Goal: Information Seeking & Learning: Learn about a topic

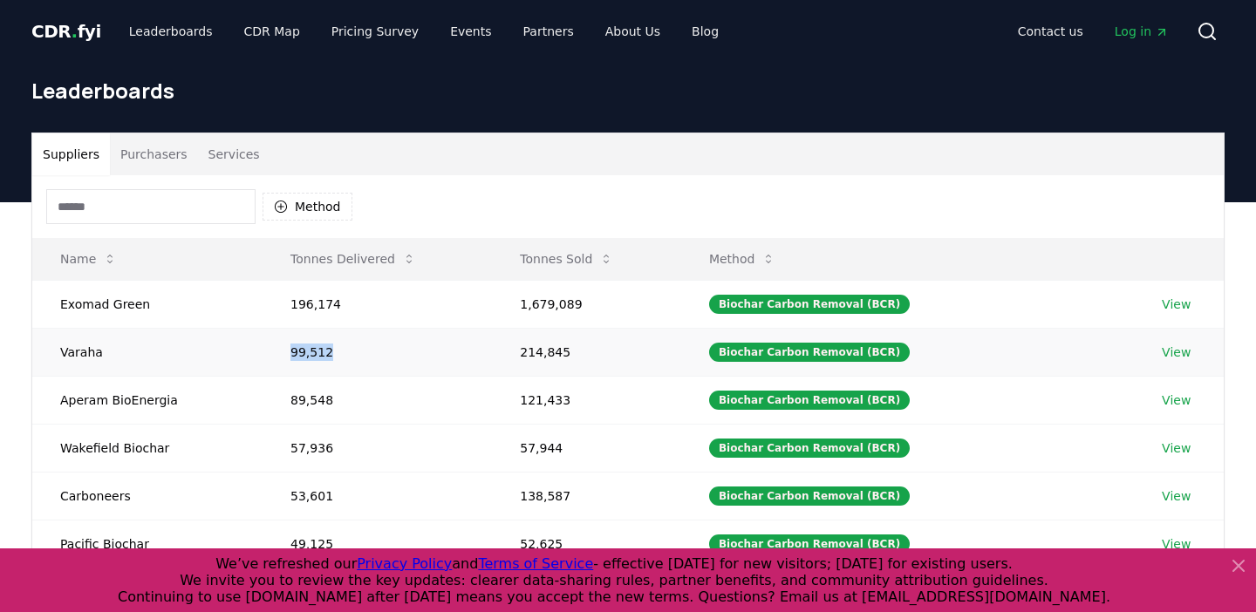
drag, startPoint x: 290, startPoint y: 356, endPoint x: 352, endPoint y: 348, distance: 62.4
click at [352, 348] on td "99,512" at bounding box center [376, 352] width 229 height 48
click at [79, 354] on td "Varaha" at bounding box center [147, 352] width 230 height 48
click at [64, 353] on td "Varaha" at bounding box center [147, 352] width 230 height 48
click at [79, 156] on button "Suppliers" at bounding box center [71, 154] width 78 height 42
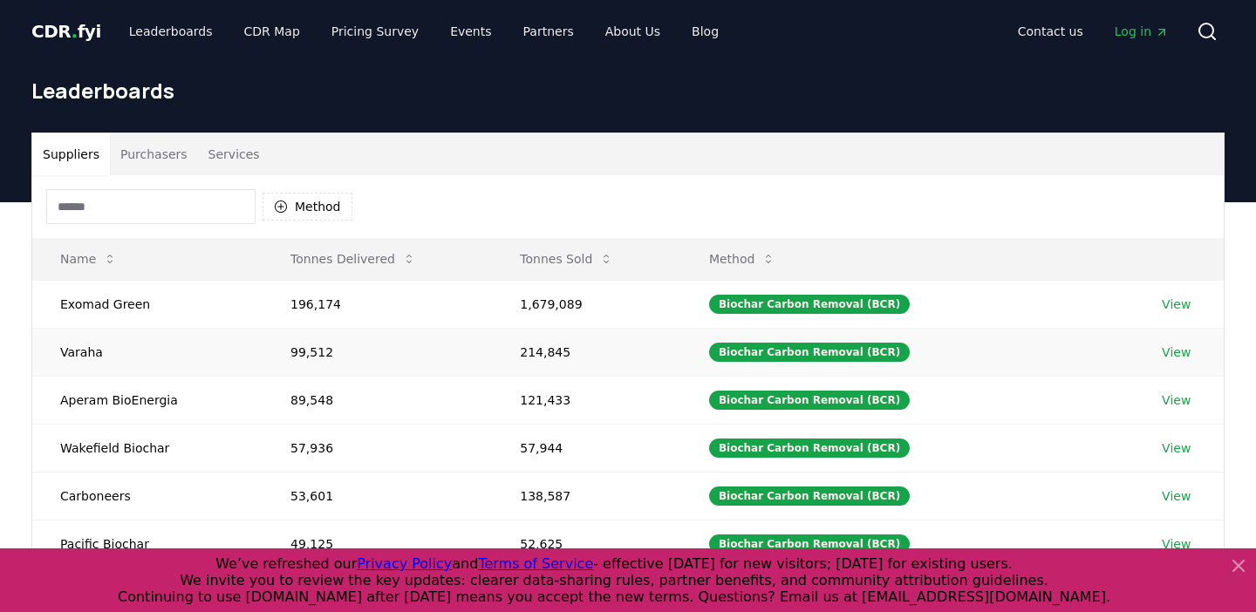
click at [69, 339] on td "Varaha" at bounding box center [147, 352] width 230 height 48
click at [1165, 346] on link "View" at bounding box center [1175, 352] width 29 height 17
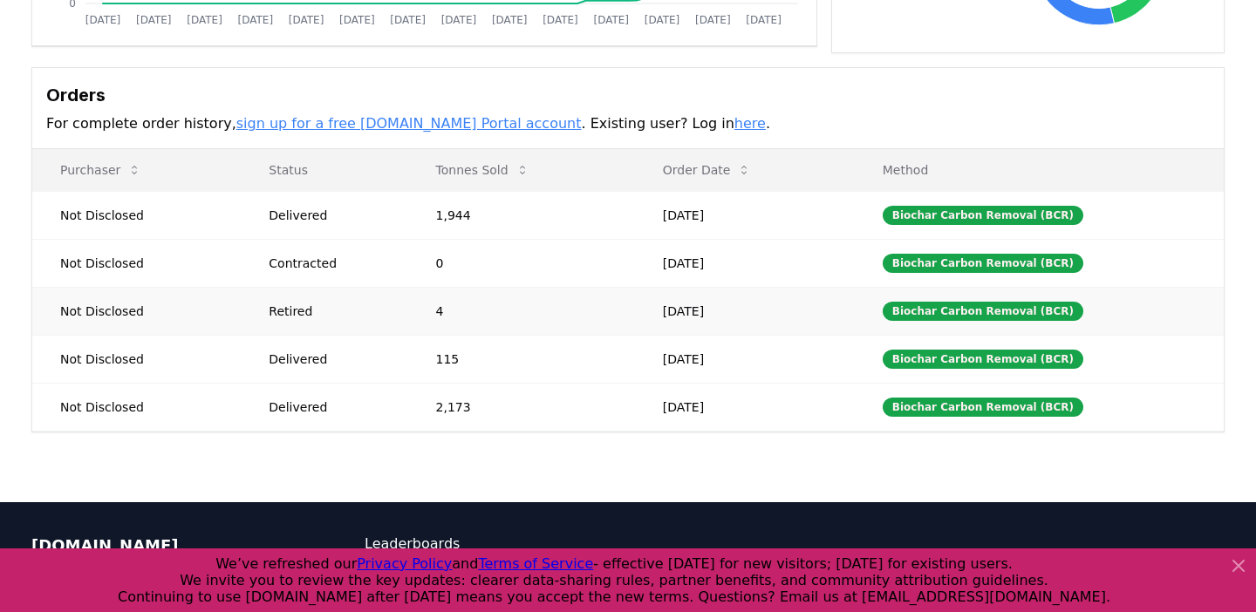
scroll to position [455, 0]
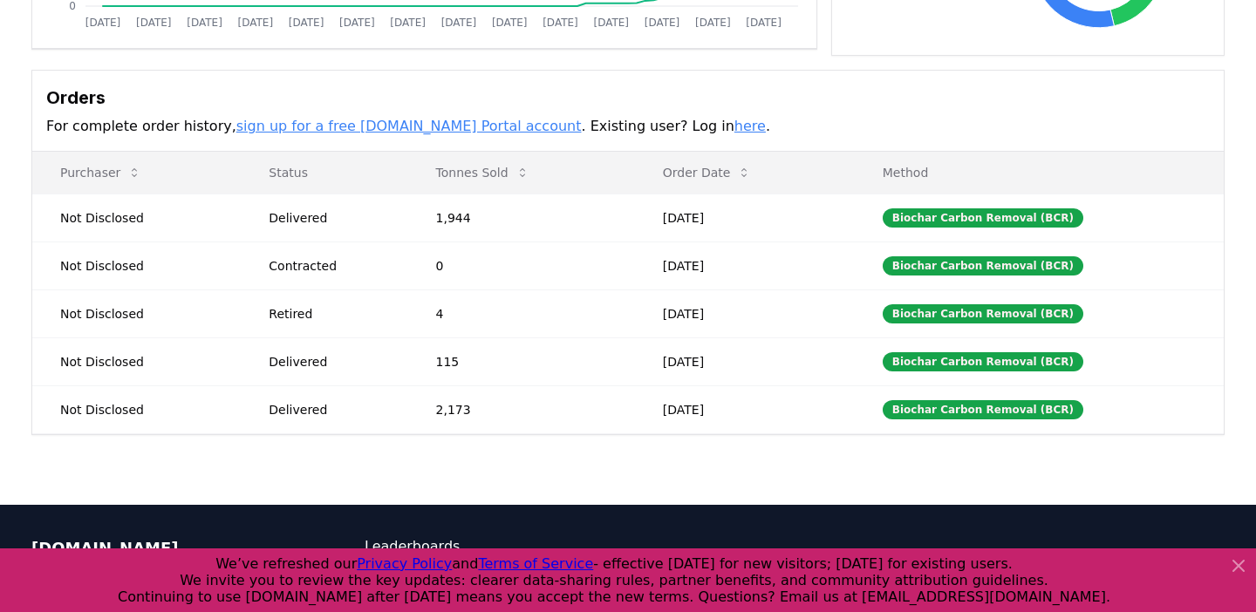
click at [734, 124] on link "here" at bounding box center [749, 126] width 31 height 17
click at [734, 127] on link "here" at bounding box center [749, 126] width 31 height 17
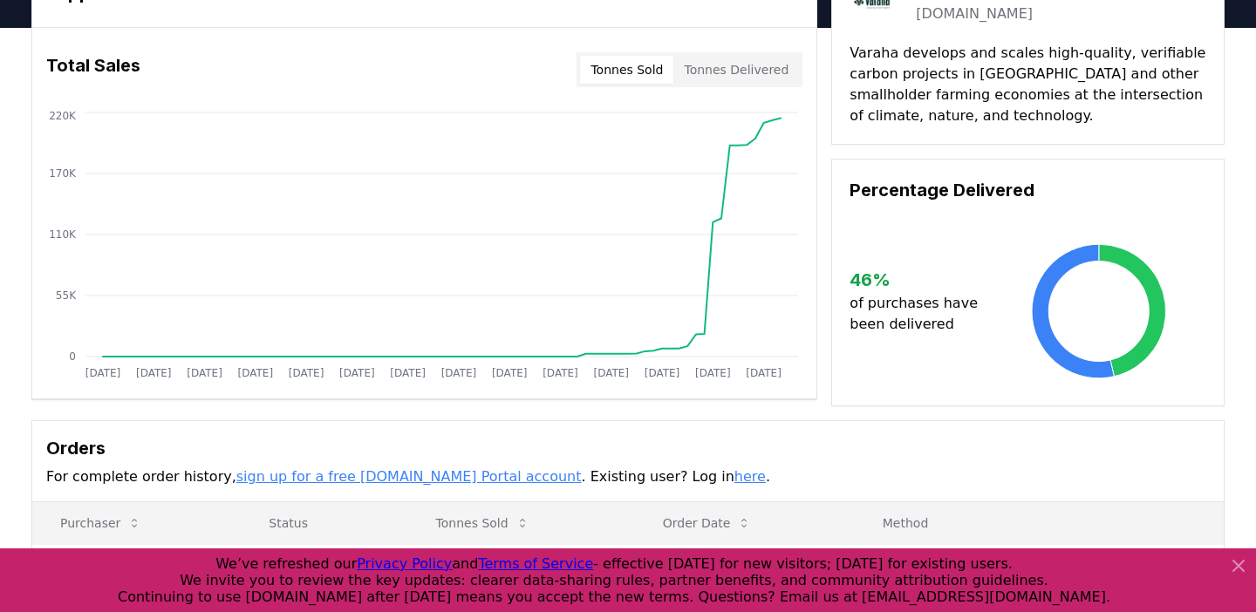
scroll to position [0, 0]
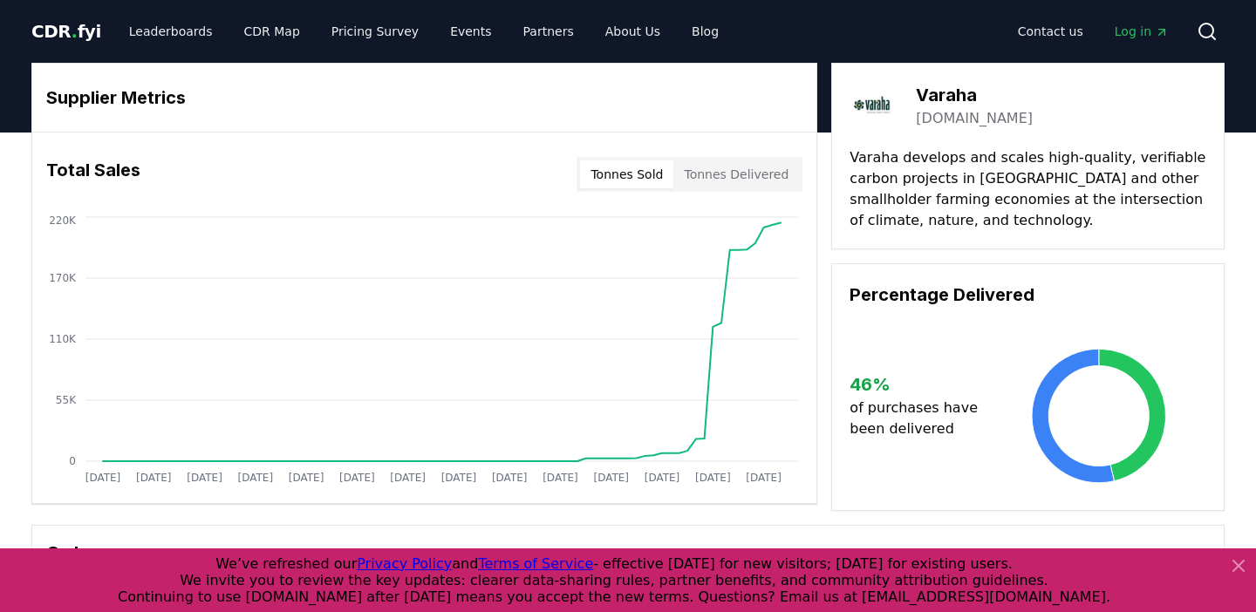
click at [1138, 27] on span "Log in" at bounding box center [1141, 31] width 54 height 17
